Goal: Use online tool/utility: Utilize a website feature to perform a specific function

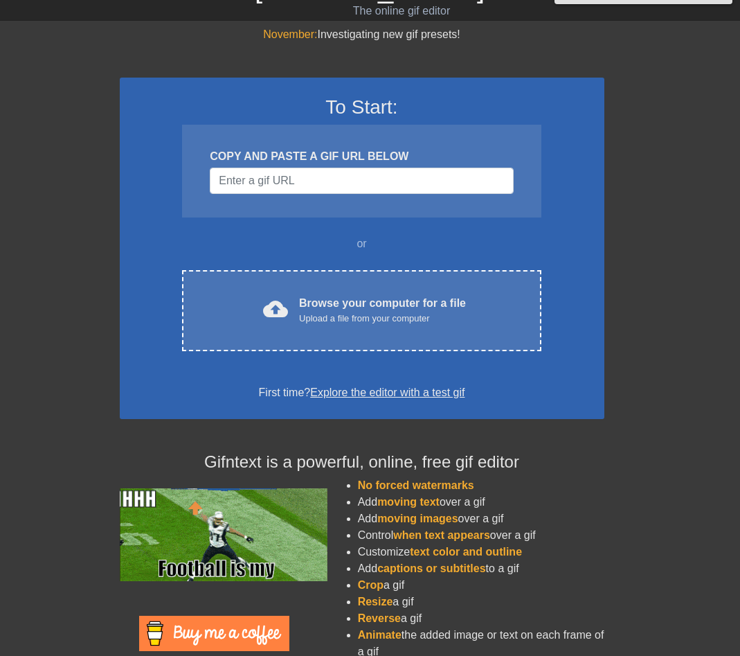
scroll to position [29, 0]
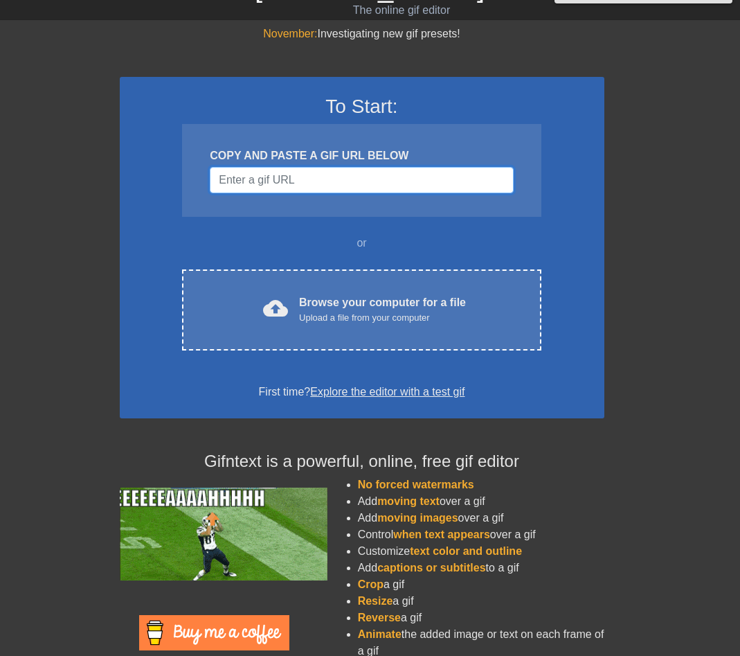
click at [326, 172] on input "Username" at bounding box center [361, 180] width 303 height 26
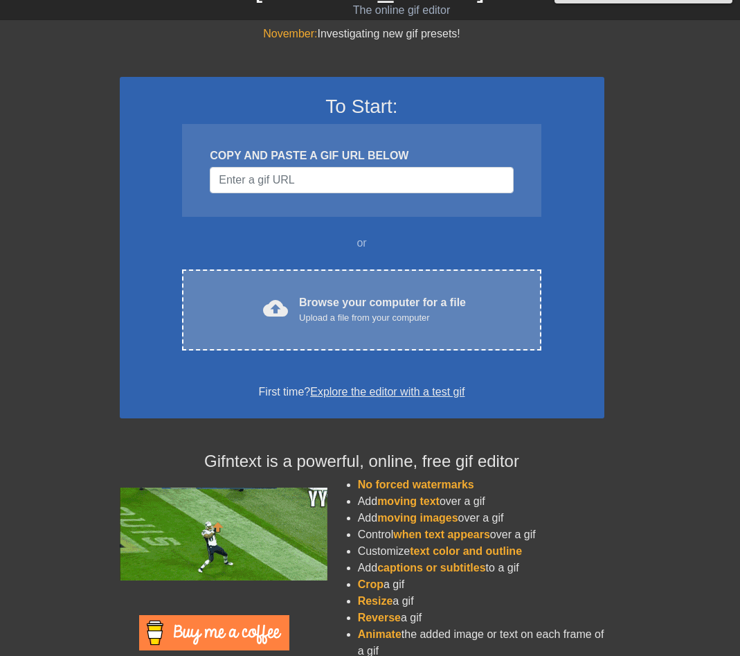
click at [327, 306] on div "Browse your computer for a file Upload a file from your computer" at bounding box center [382, 309] width 167 height 30
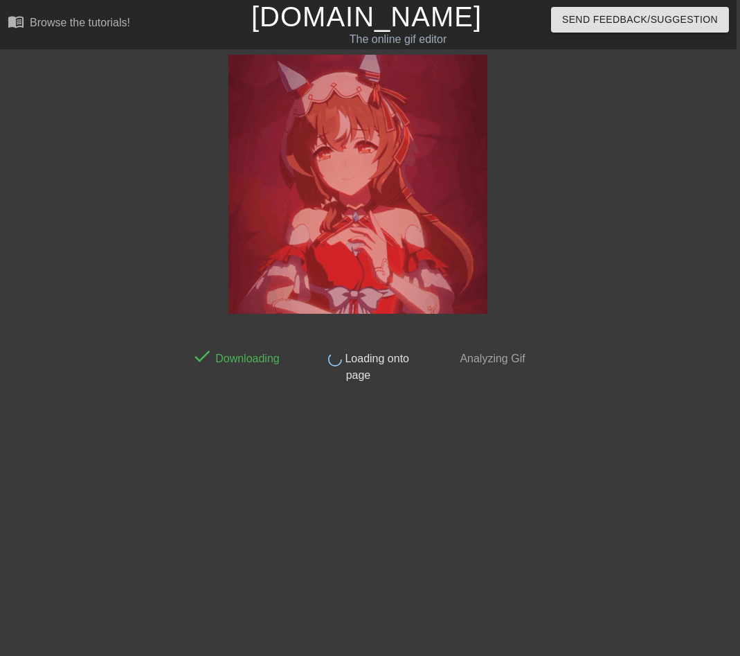
scroll to position [0, 6]
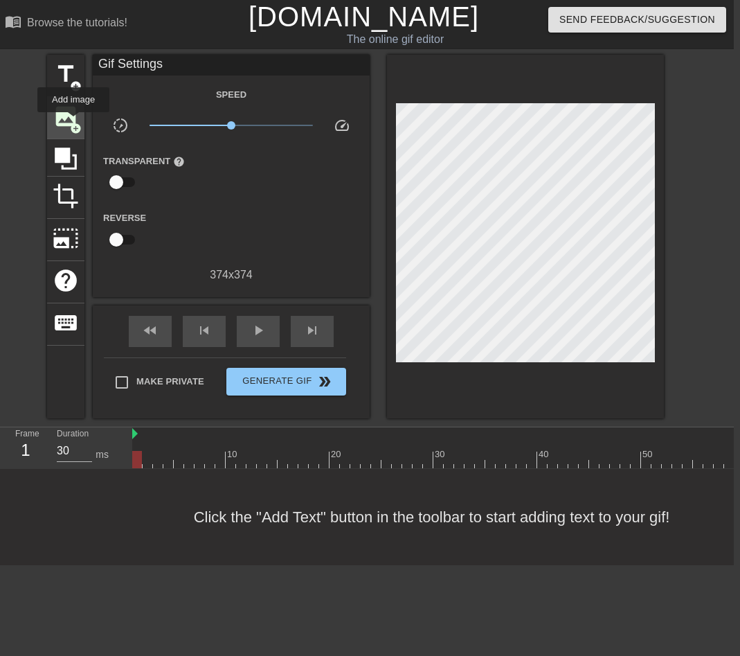
click at [74, 119] on span "image" at bounding box center [66, 116] width 26 height 26
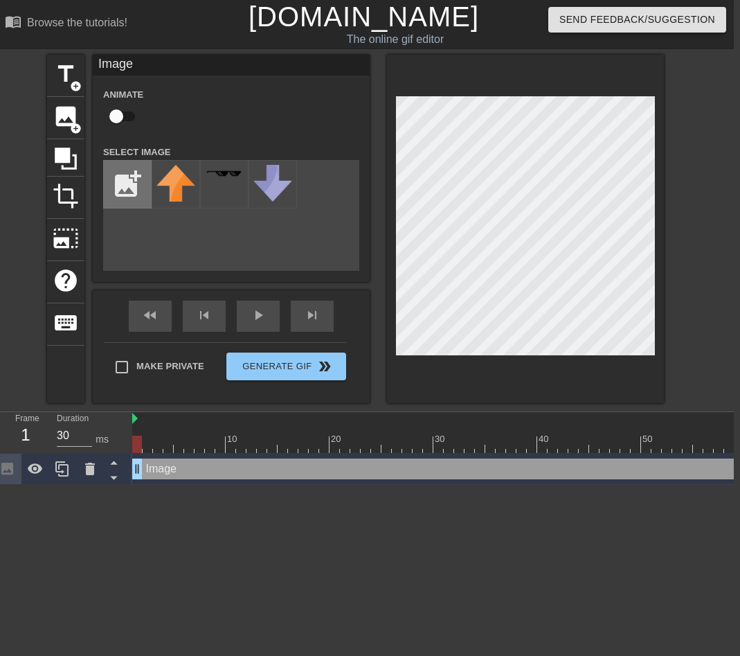
click at [131, 186] on input "file" at bounding box center [127, 184] width 47 height 47
type input "C:\fakepath\01-redcircle (1).png"
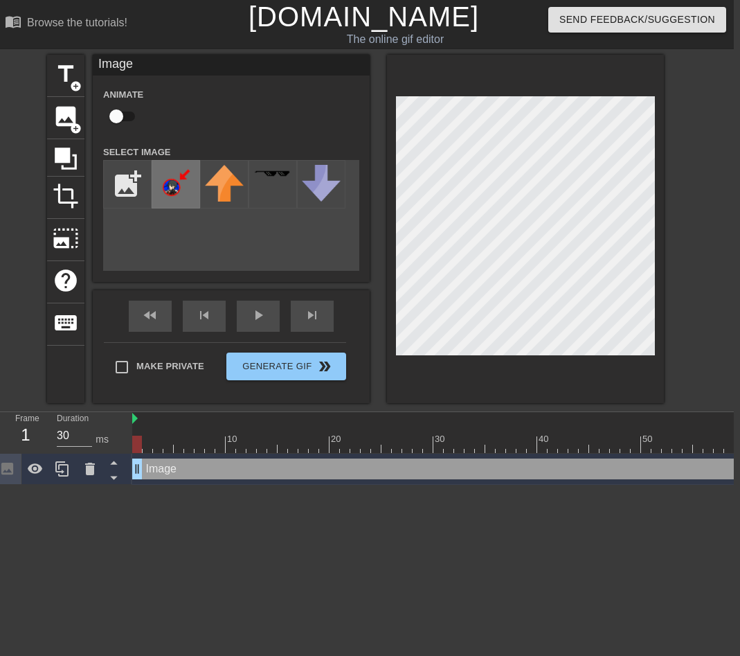
click at [172, 192] on img at bounding box center [175, 183] width 39 height 37
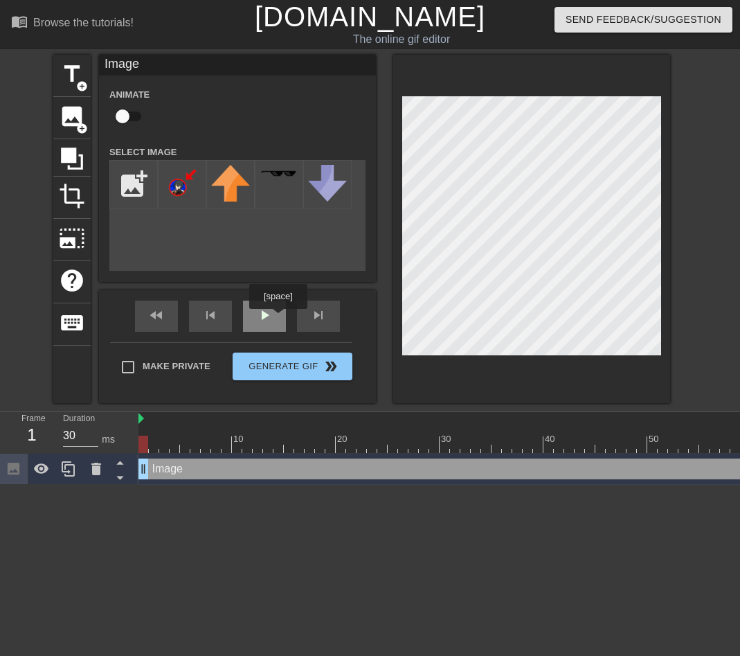
click at [280, 318] on div "play_arrow" at bounding box center [264, 315] width 43 height 31
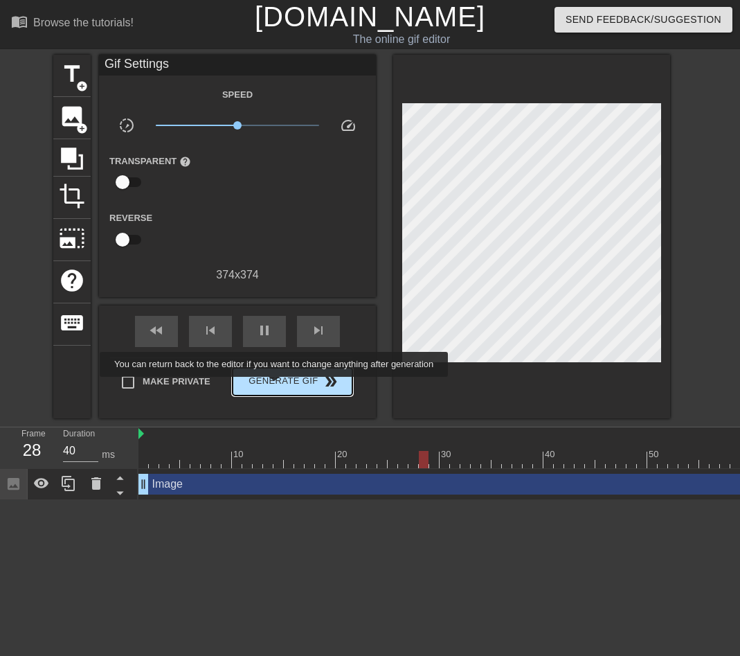
type input "30"
click at [283, 387] on span "Generate Gif double_arrow" at bounding box center [292, 381] width 109 height 17
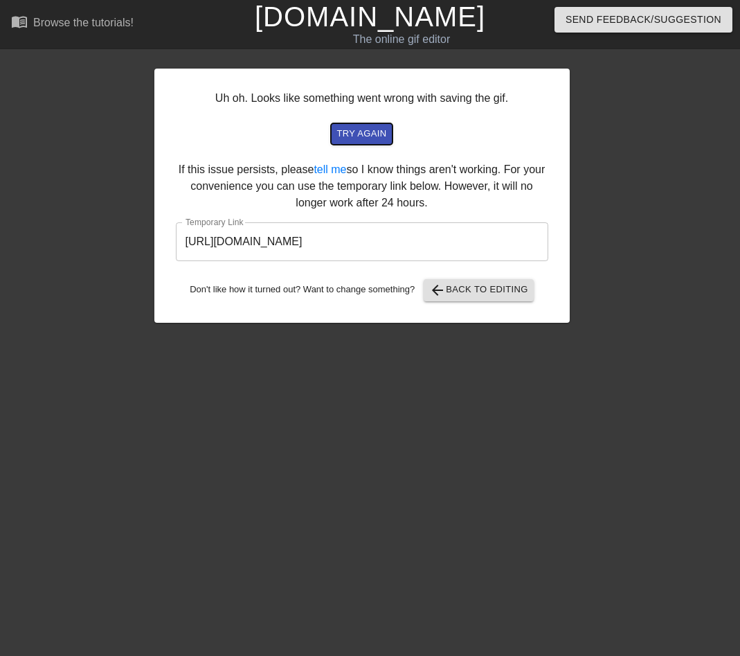
click at [354, 141] on span "try again" at bounding box center [361, 134] width 50 height 16
